Goal: Transaction & Acquisition: Purchase product/service

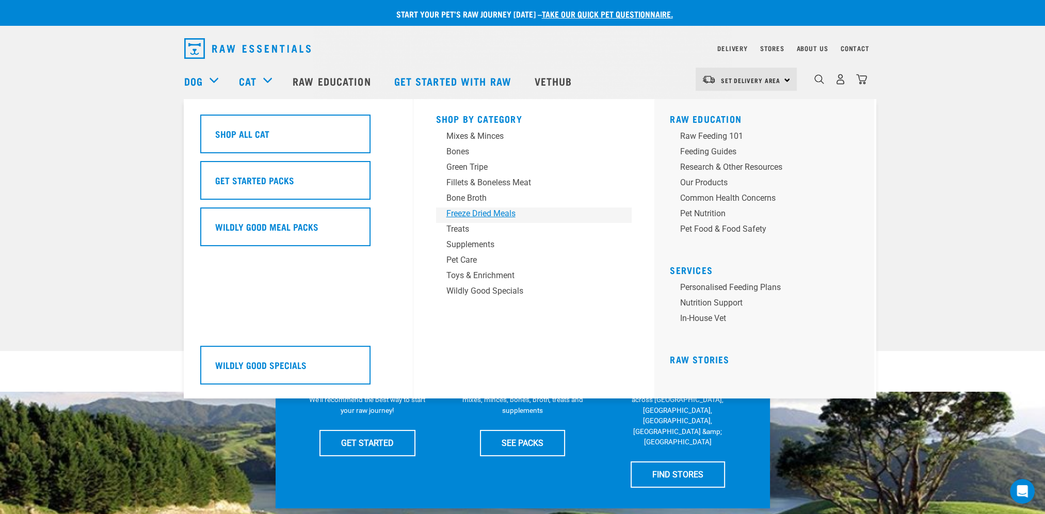
click at [456, 210] on div "Freeze Dried Meals" at bounding box center [526, 213] width 161 height 12
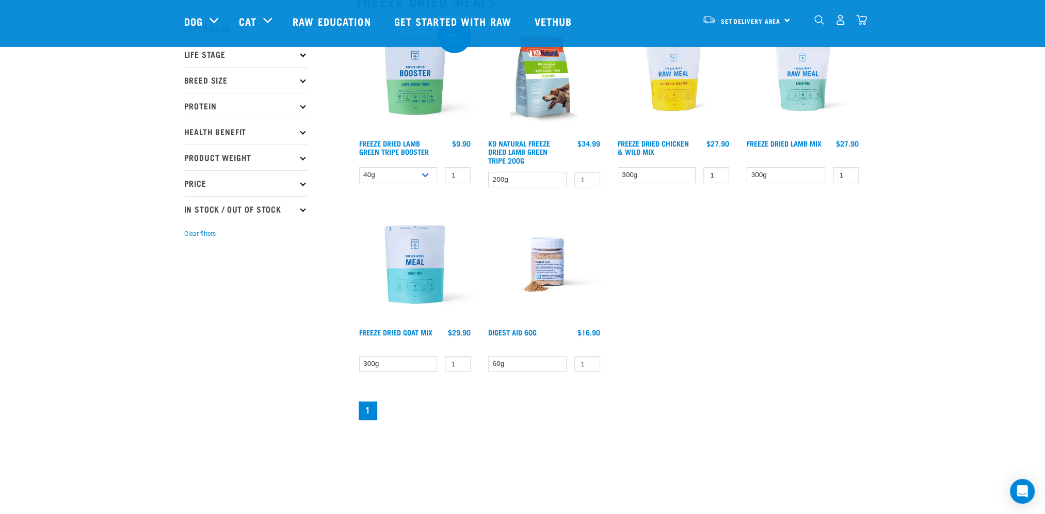
scroll to position [206, 0]
